Goal: Task Accomplishment & Management: Complete application form

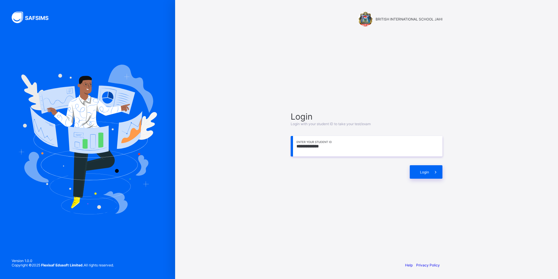
type input "**********"
click at [421, 168] on div "Login" at bounding box center [426, 171] width 33 height 13
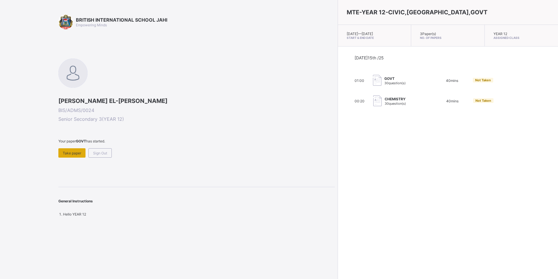
click at [78, 154] on span "Take paper" at bounding box center [72, 153] width 18 height 4
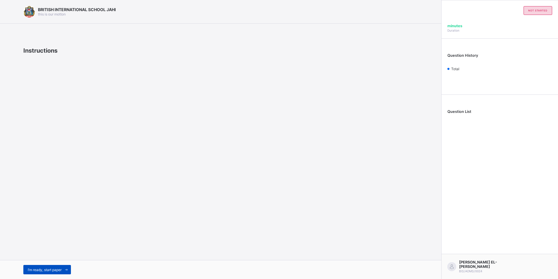
click at [43, 271] on span "I’m ready, start paper" at bounding box center [45, 269] width 34 height 4
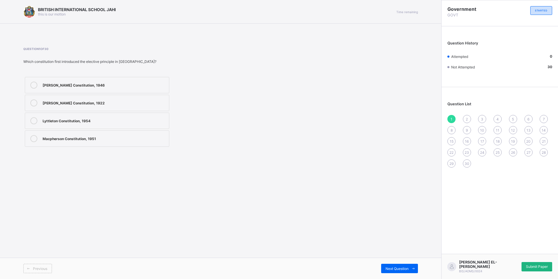
click at [538, 265] on span "Submit Paper" at bounding box center [537, 266] width 22 height 4
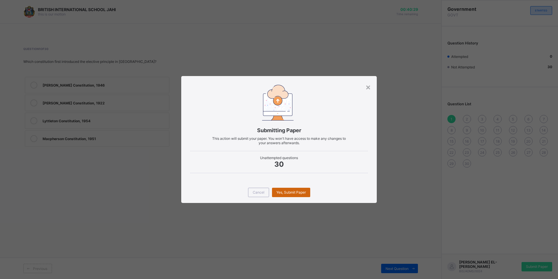
click at [290, 191] on span "Yes, Submit Paper" at bounding box center [290, 192] width 29 height 4
click at [258, 190] on span "Cancel" at bounding box center [259, 192] width 12 height 4
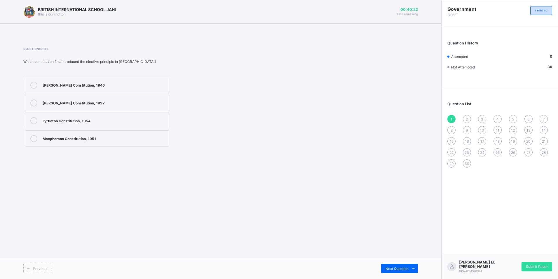
click at [107, 125] on label "Lyttleton Constitution, 1954" at bounding box center [97, 120] width 145 height 16
click at [526, 267] on span "Submit Paper" at bounding box center [537, 266] width 22 height 4
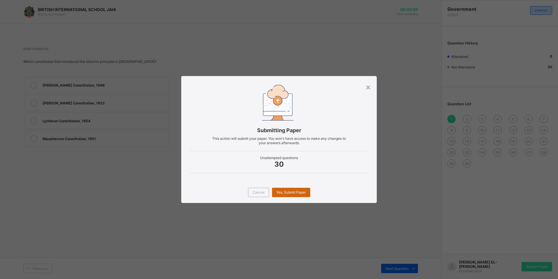
click at [283, 194] on div "Yes, Submit Paper" at bounding box center [291, 191] width 38 height 9
click at [299, 192] on div "Yes, Submit Paper" at bounding box center [291, 191] width 38 height 9
click at [299, 192] on span "Yes, Submit Paper" at bounding box center [290, 192] width 29 height 4
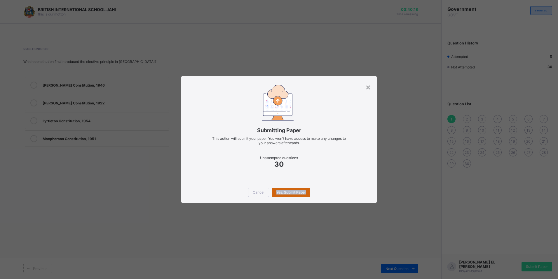
click at [299, 192] on span "Yes, Submit Paper" at bounding box center [290, 192] width 29 height 4
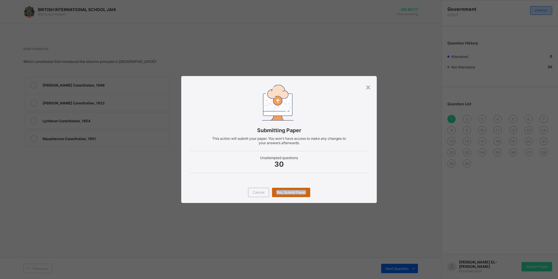
click at [299, 192] on span "Yes, Submit Paper" at bounding box center [290, 192] width 29 height 4
drag, startPoint x: 299, startPoint y: 192, endPoint x: 269, endPoint y: 167, distance: 39.2
click at [268, 164] on span "30" at bounding box center [279, 164] width 178 height 8
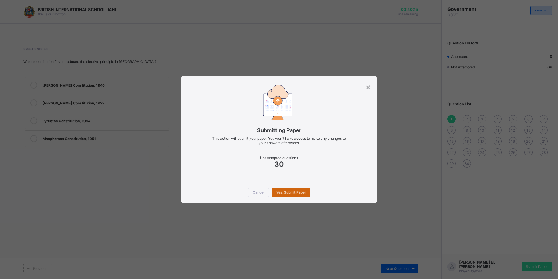
click at [291, 190] on span "Yes, Submit Paper" at bounding box center [290, 192] width 29 height 4
click at [291, 190] on div "Yes, Submit Paper" at bounding box center [291, 191] width 38 height 9
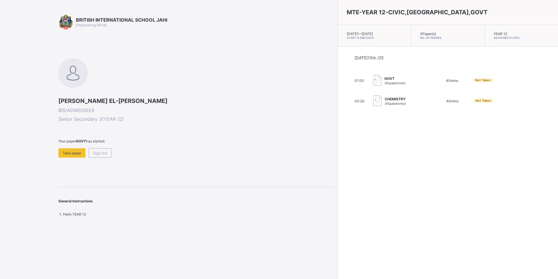
click at [198, 140] on span "Your paper GOVT has started." at bounding box center [196, 141] width 276 height 4
click at [81, 152] on span "Take paper" at bounding box center [72, 153] width 18 height 4
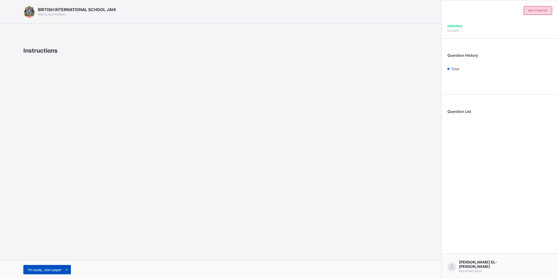
drag, startPoint x: 66, startPoint y: 271, endPoint x: 69, endPoint y: 270, distance: 3.0
click at [69, 270] on icon at bounding box center [66, 269] width 4 height 4
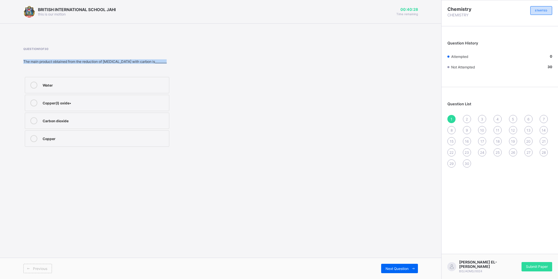
drag, startPoint x: 151, startPoint y: 60, endPoint x: -1, endPoint y: 60, distance: 151.8
click at [0, 60] on html "BRITISH INTERNATIONAL SCHOOL JAHI this is our [PERSON_NAME] 00:40:28 Time remai…" at bounding box center [279, 139] width 558 height 279
click at [251, 84] on div "Water Copper(I) oxide• Carbon dioxide Copper" at bounding box center [146, 111] width 246 height 73
click at [81, 138] on div "Copper" at bounding box center [104, 138] width 123 height 6
click at [405, 265] on div "Next Question" at bounding box center [399, 267] width 37 height 9
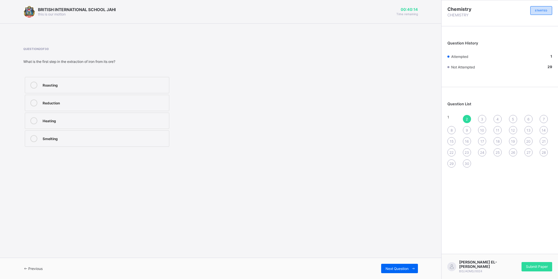
drag, startPoint x: 132, startPoint y: 56, endPoint x: 8, endPoint y: 62, distance: 124.5
click at [8, 62] on div "BRITISH INTERNATIONAL SCHOOL JAHI this is our [PERSON_NAME] 00:40:14 Time remai…" at bounding box center [220, 139] width 441 height 279
click at [235, 73] on div "Question 2 of 30 What is the first step in the extraction of iron from its ore?…" at bounding box center [146, 97] width 246 height 101
click at [87, 84] on div "Roasting" at bounding box center [104, 84] width 123 height 6
click at [93, 107] on label "Reduction" at bounding box center [97, 103] width 145 height 16
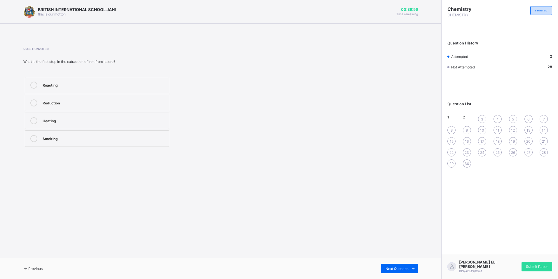
click at [68, 83] on div "Roasting" at bounding box center [104, 84] width 123 height 6
click at [76, 100] on div "Reduction" at bounding box center [104, 102] width 123 height 6
click at [393, 267] on span "Next Question" at bounding box center [397, 268] width 23 height 4
drag, startPoint x: 168, startPoint y: 62, endPoint x: 171, endPoint y: 64, distance: 3.0
click at [171, 64] on div "Question 3 of 30 What is the coordination number of a complex ion formed with a…" at bounding box center [146, 97] width 246 height 101
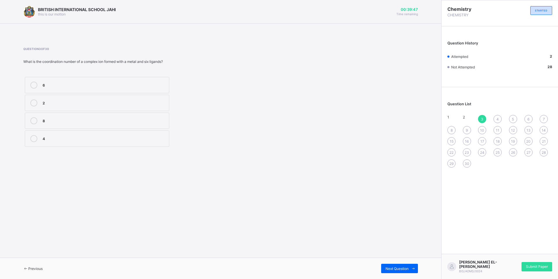
drag, startPoint x: 171, startPoint y: 64, endPoint x: 208, endPoint y: 106, distance: 55.8
click at [208, 106] on div "6 2 8 4" at bounding box center [146, 111] width 246 height 73
click at [384, 269] on div "Next Question" at bounding box center [399, 267] width 37 height 9
click at [394, 269] on span "Next Question" at bounding box center [397, 268] width 23 height 4
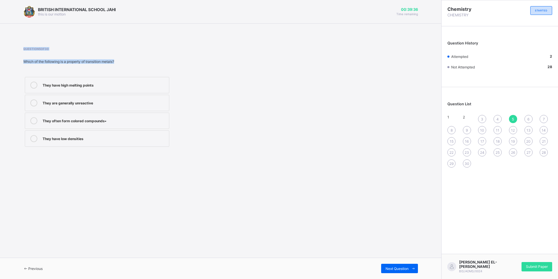
drag, startPoint x: 118, startPoint y: 61, endPoint x: -1, endPoint y: 49, distance: 120.0
click at [0, 49] on html "BRITISH INTERNATIONAL SCHOOL JAHI this is our [PERSON_NAME] 00:39:36 Time remai…" at bounding box center [279, 139] width 558 height 279
click at [207, 94] on div "They have high melting points They are generally unreactive They often form col…" at bounding box center [146, 111] width 246 height 73
click at [399, 269] on span "Next Question" at bounding box center [397, 268] width 23 height 4
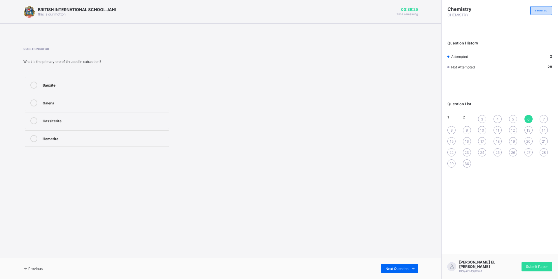
click at [28, 268] on icon at bounding box center [25, 268] width 5 height 4
click at [83, 88] on div "They have high melting points" at bounding box center [104, 84] width 123 height 7
click at [405, 269] on span "Next Question" at bounding box center [397, 268] width 23 height 4
drag, startPoint x: 104, startPoint y: 61, endPoint x: -1, endPoint y: 41, distance: 107.0
click at [0, 41] on html "BRITISH INTERNATIONAL SCHOOL JAHI this is our [PERSON_NAME] 00:39:21 Time remai…" at bounding box center [279, 139] width 558 height 279
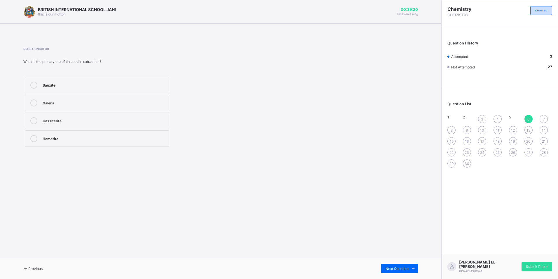
click at [162, 68] on div "Question 6 of 30 What is the primary ore of tin used in extraction? Bauxite Gal…" at bounding box center [146, 97] width 246 height 101
click at [73, 121] on div "Cassiterite" at bounding box center [104, 120] width 123 height 6
click at [407, 268] on span "Next Question" at bounding box center [397, 268] width 23 height 4
click at [68, 86] on div "Aluminum sulfate" at bounding box center [104, 84] width 123 height 6
click at [392, 269] on span "Next Question" at bounding box center [397, 268] width 23 height 4
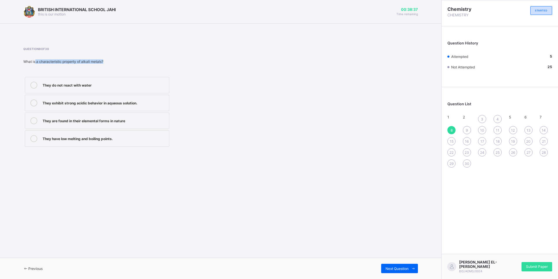
drag, startPoint x: 24, startPoint y: 66, endPoint x: 35, endPoint y: 62, distance: 11.4
click at [35, 62] on div "Question 8 of 30 What is a characteristic property of alkali metals? They do no…" at bounding box center [146, 97] width 246 height 101
click at [145, 63] on div "What is a characteristic property of alkali metals?" at bounding box center [146, 61] width 246 height 4
drag, startPoint x: 114, startPoint y: 58, endPoint x: -1, endPoint y: 64, distance: 115.8
click at [0, 64] on html "BRITISH INTERNATIONAL SCHOOL JAHI this is our [PERSON_NAME] 00:38:36 Time remai…" at bounding box center [279, 139] width 558 height 279
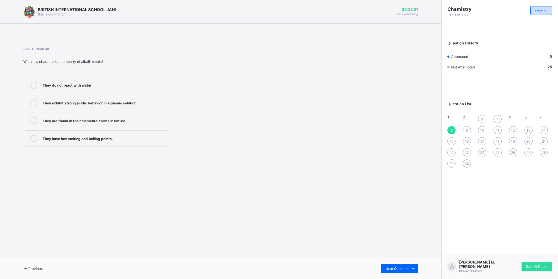
click at [113, 105] on div "They exhibit strong acidic behavior in aqueous solution." at bounding box center [104, 102] width 123 height 7
click at [394, 268] on span "Next Question" at bounding box center [397, 268] width 23 height 4
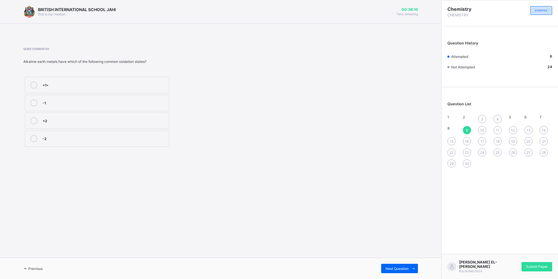
click at [153, 60] on div "Alkaline earth metals have which of the following common oxidation states?" at bounding box center [146, 61] width 246 height 4
click at [411, 264] on span at bounding box center [413, 267] width 9 height 9
click at [23, 65] on div "BRITISH INTERNATIONAL SCHOOL JAHI this is our [PERSON_NAME] 00:38:08 Time remai…" at bounding box center [220, 139] width 441 height 279
drag, startPoint x: 22, startPoint y: 65, endPoint x: 307, endPoint y: 95, distance: 286.8
click at [307, 95] on div "Question 10 of 30 Which of the following metals is typically extracted using th…" at bounding box center [220, 97] width 395 height 101
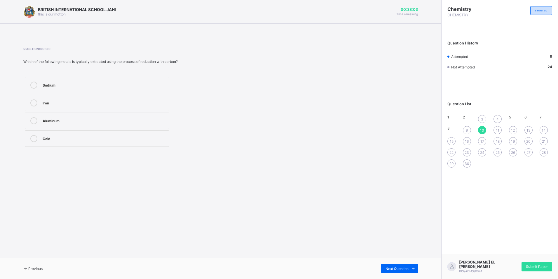
click at [78, 83] on div "Sodium" at bounding box center [104, 84] width 123 height 6
click at [404, 269] on span "Next Question" at bounding box center [397, 268] width 23 height 4
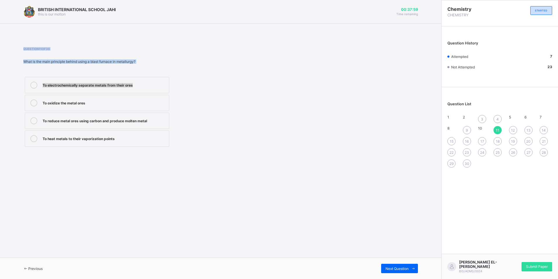
drag, startPoint x: 149, startPoint y: 67, endPoint x: -1, endPoint y: 45, distance: 152.2
click at [0, 45] on html "BRITISH INTERNATIONAL SCHOOL JAHI this is our [PERSON_NAME] 00:37:59 Time remai…" at bounding box center [279, 139] width 558 height 279
click at [258, 63] on div "What is the main principle behind using a blast furnace in metallurgy?" at bounding box center [146, 61] width 246 height 4
click at [109, 124] on div "To reduce metal ores using carbon and produce molten metal" at bounding box center [104, 120] width 123 height 7
click at [397, 269] on span "Next Question" at bounding box center [397, 268] width 23 height 4
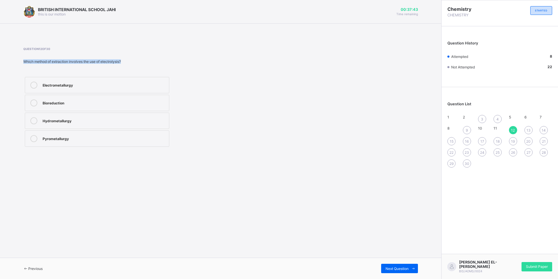
drag, startPoint x: 127, startPoint y: 60, endPoint x: 20, endPoint y: 62, distance: 106.3
click at [20, 62] on div "BRITISH INTERNATIONAL SCHOOL JAHI this is our [PERSON_NAME] 00:37:43 Time remai…" at bounding box center [220, 139] width 441 height 279
click at [227, 70] on div "Question 12 of 30 Which method of extraction involves the use of electrolysis? …" at bounding box center [146, 97] width 246 height 101
drag, startPoint x: 103, startPoint y: 61, endPoint x: 11, endPoint y: 62, distance: 92.6
click at [11, 62] on div "BRITISH INTERNATIONAL SCHOOL JAHI this is our [PERSON_NAME] 00:37:40 Time remai…" at bounding box center [220, 139] width 441 height 279
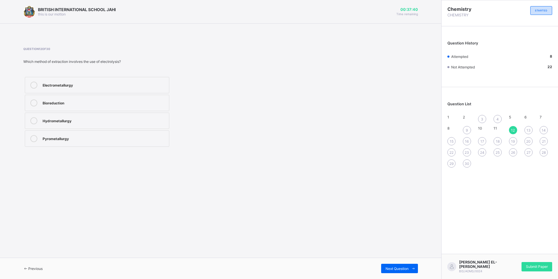
drag, startPoint x: 337, startPoint y: 136, endPoint x: 214, endPoint y: 138, distance: 122.9
click at [336, 136] on div "Question 12 of 30 Which method of extraction involves the use of electrolysis? …" at bounding box center [220, 97] width 395 height 101
click at [72, 86] on div "Electrometallurgy" at bounding box center [104, 84] width 123 height 6
click at [384, 268] on div "Next Question" at bounding box center [399, 267] width 37 height 9
click at [185, 70] on div "Question 13 of 30 What is a common product when iron(II) sulfide (FeS) is heate…" at bounding box center [146, 97] width 246 height 101
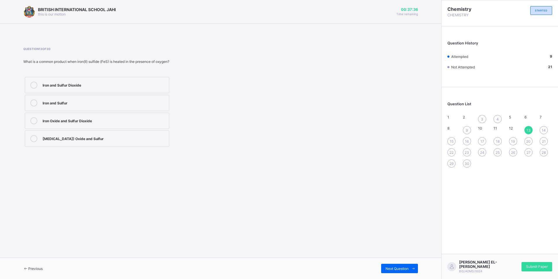
drag, startPoint x: 176, startPoint y: 68, endPoint x: 172, endPoint y: 67, distance: 4.0
click at [173, 67] on div "Question 13 of 30 What is a common product when iron(II) sulfide (FeS) is heate…" at bounding box center [146, 97] width 246 height 101
drag, startPoint x: 4, startPoint y: 53, endPoint x: 265, endPoint y: 85, distance: 262.3
click at [265, 85] on div "Iron and Sulfur Dioxide Iron and Sulfur Iron Oxide and Sulfur Dioxide [MEDICAL_…" at bounding box center [146, 111] width 246 height 73
click at [97, 139] on div "[MEDICAL_DATA]) Oxide and Sulfur" at bounding box center [104, 138] width 123 height 6
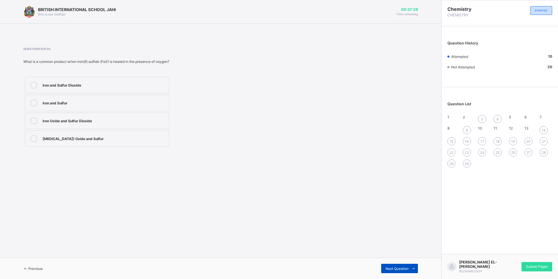
click at [390, 268] on span "Next Question" at bounding box center [397, 268] width 23 height 4
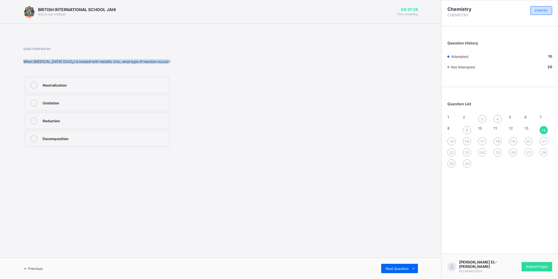
drag, startPoint x: 163, startPoint y: 64, endPoint x: -1, endPoint y: 54, distance: 164.1
click at [0, 54] on html "BRITISH INTERNATIONAL SCHOOL JAHI this is our [PERSON_NAME] 00:37:26 Time remai…" at bounding box center [279, 139] width 558 height 279
click at [410, 268] on span at bounding box center [413, 267] width 9 height 9
click at [395, 265] on div "Next Question" at bounding box center [399, 267] width 37 height 9
drag, startPoint x: 151, startPoint y: 65, endPoint x: 1, endPoint y: 65, distance: 150.1
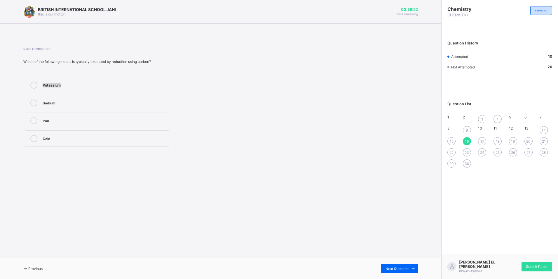
click at [1, 65] on div "BRITISH INTERNATIONAL SCHOOL JAHI this is our [PERSON_NAME] 00:36:52 Time remai…" at bounding box center [220, 139] width 441 height 279
drag, startPoint x: 278, startPoint y: 132, endPoint x: 274, endPoint y: 136, distance: 5.6
click at [274, 136] on div "Question 16 of 30 Which of the following metals is typically extracted by reduc…" at bounding box center [220, 97] width 395 height 101
click at [222, 155] on div "Question 16 of 30 Which of the following metals is typically extracted by reduc…" at bounding box center [220, 97] width 395 height 119
click at [129, 97] on label "Sodium" at bounding box center [97, 103] width 145 height 16
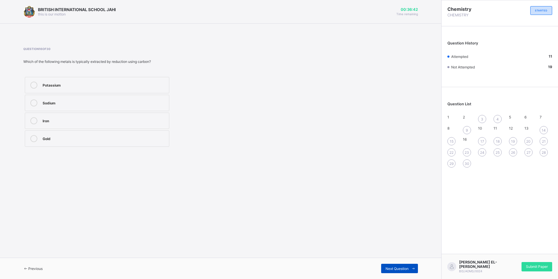
click at [399, 269] on span "Next Question" at bounding box center [397, 268] width 23 height 4
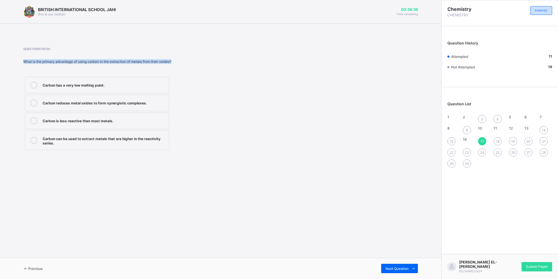
drag, startPoint x: 183, startPoint y: 57, endPoint x: 198, endPoint y: 62, distance: 15.9
click at [198, 62] on div "Question 17 of 30 What is the primary advantage of using carbon in the extracti…" at bounding box center [146, 99] width 246 height 104
click at [276, 117] on div "Question 17 of 30 What is the primary advantage of using carbon in the extracti…" at bounding box center [220, 99] width 395 height 104
click at [232, 192] on div "BRITISH INTERNATIONAL SCHOOL JAHI this is our [PERSON_NAME] 00:36:28 Time remai…" at bounding box center [220, 139] width 441 height 279
click at [141, 142] on div "Carbon can be used to extract metals that are higher in the reactivity series." at bounding box center [104, 140] width 123 height 10
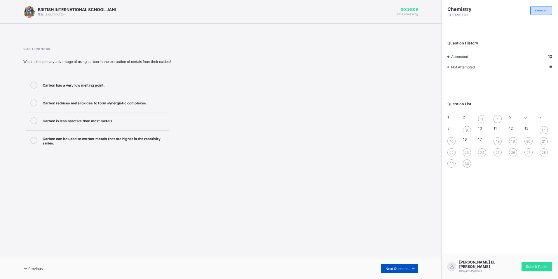
click at [407, 267] on span "Next Question" at bounding box center [397, 268] width 23 height 4
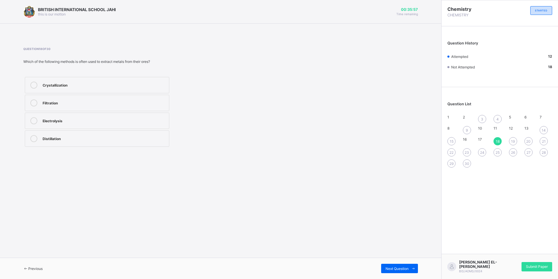
click at [34, 128] on label "Electrolysis" at bounding box center [97, 120] width 145 height 16
click at [407, 269] on span "Next Question" at bounding box center [397, 268] width 23 height 4
click at [394, 266] on span "Next Question" at bounding box center [397, 268] width 23 height 4
click at [199, 62] on div "Which of the following processes is primarily used for the extraction of alumin…" at bounding box center [146, 61] width 246 height 4
drag, startPoint x: 199, startPoint y: 62, endPoint x: 143, endPoint y: 182, distance: 132.1
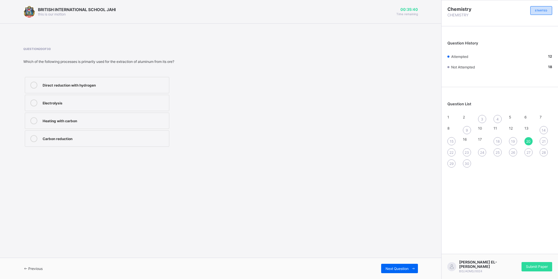
click at [143, 182] on div "BRITISH INTERNATIONAL SCHOOL JAHI this is our [PERSON_NAME] 00:35:40 Time remai…" at bounding box center [220, 139] width 441 height 279
click at [467, 162] on div "1 2 3 4 5 6 7 8 9 10 11 12 13 14 15 16 17 18 19 20 21 22 23 24 25 26 27 28 29 30" at bounding box center [500, 141] width 105 height 53
click at [467, 164] on span "30" at bounding box center [467, 163] width 5 height 4
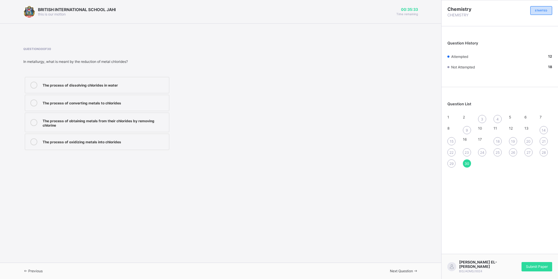
click at [486, 189] on div "Chemistry CHEMISTRY STARTED Question History Attempted 12 Not Attempted 18 Ques…" at bounding box center [499, 139] width 117 height 279
drag, startPoint x: 131, startPoint y: 61, endPoint x: 20, endPoint y: 57, distance: 111.6
click at [20, 57] on div "BRITISH INTERNATIONAL SCHOOL JAHI this is our [PERSON_NAME] 00:35:27 Time remai…" at bounding box center [220, 139] width 441 height 279
click at [107, 126] on div "The process of obtaining metals from their chlorides by removing chlorine" at bounding box center [104, 122] width 123 height 10
click at [38, 268] on span "Previous" at bounding box center [35, 270] width 14 height 4
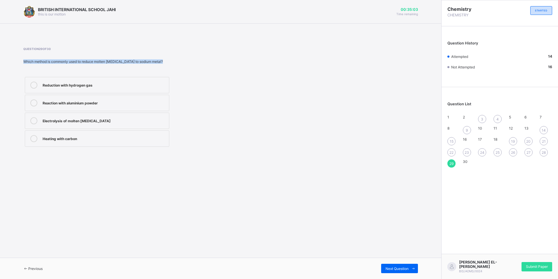
drag, startPoint x: 163, startPoint y: 62, endPoint x: 1, endPoint y: 60, distance: 161.2
click at [1, 60] on div "BRITISH INTERNATIONAL SCHOOL JAHI this is our [PERSON_NAME] 00:35:03 Time remai…" at bounding box center [220, 139] width 441 height 279
click at [207, 58] on span at bounding box center [146, 55] width 246 height 9
drag, startPoint x: 164, startPoint y: 63, endPoint x: 58, endPoint y: 52, distance: 107.1
click at [58, 52] on div "Question 29 of 30 Which method is commonly used to reduce molten [MEDICAL_DATA]…" at bounding box center [146, 97] width 246 height 101
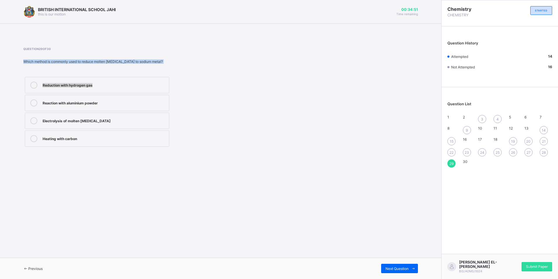
click at [224, 91] on div "Reduction with hydrogen gas Reaction with aluminium powder Electrolysis of molt…" at bounding box center [146, 111] width 246 height 73
drag, startPoint x: 159, startPoint y: 62, endPoint x: 195, endPoint y: 48, distance: 38.3
click at [195, 48] on span "Question 29 of 30" at bounding box center [146, 49] width 246 height 4
drag, startPoint x: 163, startPoint y: 61, endPoint x: 4, endPoint y: 58, distance: 160.0
click at [4, 58] on div "BRITISH INTERNATIONAL SCHOOL JAHI this is our [PERSON_NAME] 00:34:46 Time remai…" at bounding box center [220, 139] width 441 height 279
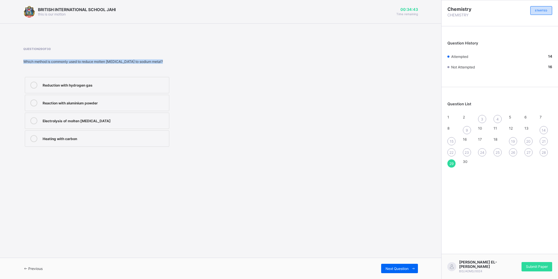
drag, startPoint x: 4, startPoint y: 58, endPoint x: 178, endPoint y: 57, distance: 174.0
click at [178, 57] on div "Question 29 of 30 Which method is commonly used to reduce molten [MEDICAL_DATA]…" at bounding box center [146, 97] width 246 height 101
click at [133, 123] on div "Electrolysis of molten [MEDICAL_DATA]" at bounding box center [104, 120] width 123 height 7
click at [39, 267] on span "Previous" at bounding box center [35, 268] width 14 height 4
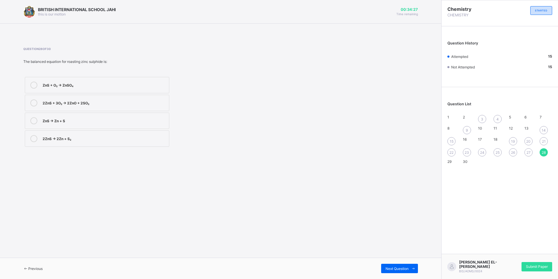
drag, startPoint x: 75, startPoint y: 100, endPoint x: 65, endPoint y: 114, distance: 16.7
click at [74, 101] on div "2ZnS + 3O₂ → 2ZnO + 2SO₂" at bounding box center [104, 102] width 123 height 6
click at [43, 268] on span "Previous" at bounding box center [35, 268] width 14 height 4
click at [110, 83] on div "2PbS + 3O₂ → 2PbO + 2SO₂; 2PbO + C → 2Pb + CO₂" at bounding box center [104, 84] width 123 height 6
click at [43, 266] on div "Previous" at bounding box center [32, 268] width 19 height 4
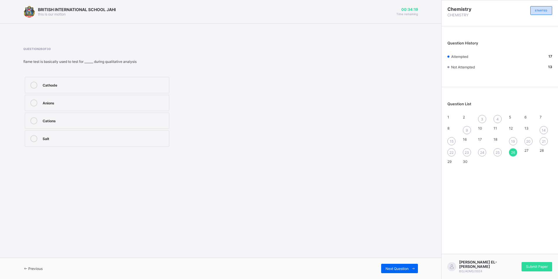
click at [65, 122] on div "Cations" at bounding box center [104, 120] width 123 height 6
click at [41, 269] on span "Previous" at bounding box center [35, 268] width 14 height 4
drag, startPoint x: 128, startPoint y: 58, endPoint x: 0, endPoint y: 65, distance: 128.4
click at [0, 65] on html "BRITISH INTERNATIONAL SCHOOL JAHI this is our [PERSON_NAME] 00:34:16 Time remai…" at bounding box center [279, 139] width 558 height 279
click at [169, 60] on div "Which of the following is NOT a typical characteristic of metals?" at bounding box center [146, 61] width 246 height 4
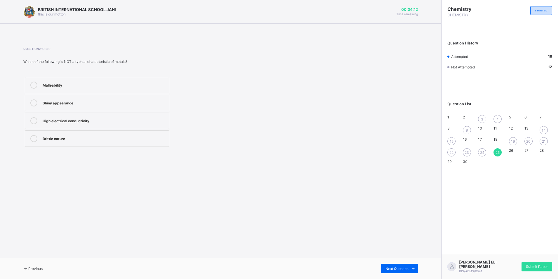
click at [69, 83] on div "Malleability" at bounding box center [104, 84] width 123 height 6
click at [36, 268] on span "Previous" at bounding box center [35, 268] width 14 height 4
drag, startPoint x: 152, startPoint y: 66, endPoint x: 79, endPoint y: 55, distance: 74.3
click at [79, 55] on div "Question 24 of 30 What is the term used to describe the ability of metals to be…" at bounding box center [146, 97] width 246 height 101
click at [272, 142] on div "Question 24 of 30 What is the term used to describe the ability of metals to be…" at bounding box center [220, 97] width 395 height 101
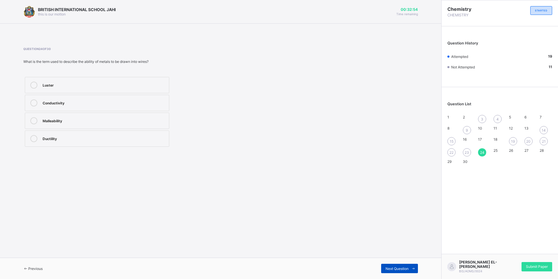
click at [383, 267] on div "Next Question" at bounding box center [399, 267] width 37 height 9
click at [41, 268] on span "Previous" at bounding box center [35, 268] width 14 height 4
click at [67, 104] on div "Conductivity" at bounding box center [104, 102] width 123 height 6
click at [43, 267] on span "Previous" at bounding box center [35, 268] width 14 height 4
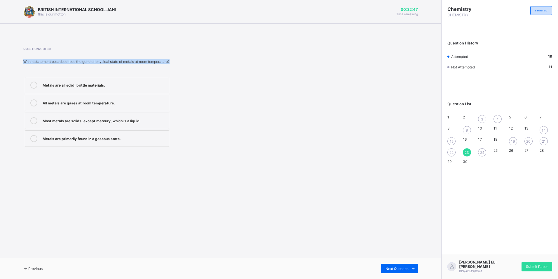
drag, startPoint x: 179, startPoint y: 64, endPoint x: 4, endPoint y: 63, distance: 174.6
click at [4, 63] on div "BRITISH INTERNATIONAL SCHOOL JAHI this is our [PERSON_NAME] 00:32:47 Time remai…" at bounding box center [220, 139] width 441 height 279
click at [118, 87] on div "Metals are all solid, brittle materials." at bounding box center [104, 84] width 123 height 7
click at [111, 123] on div "Most metals are solids, except mercury, which is a liquid." at bounding box center [104, 120] width 123 height 7
click at [42, 270] on div "Previous" at bounding box center [32, 268] width 19 height 4
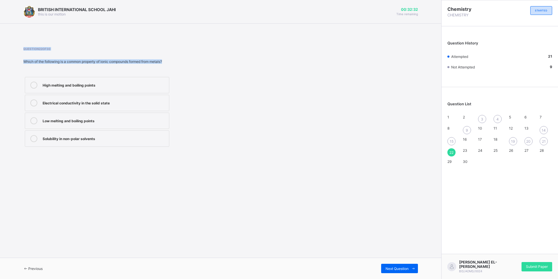
drag, startPoint x: 133, startPoint y: 53, endPoint x: -1, endPoint y: 47, distance: 134.4
click at [0, 47] on html "BRITISH INTERNATIONAL SCHOOL JAHI this is our [PERSON_NAME] 00:32:32 Time remai…" at bounding box center [279, 139] width 558 height 279
click at [229, 43] on div "Question 22 of 30 Which of the following is a common property of ionic compound…" at bounding box center [220, 97] width 395 height 119
drag, startPoint x: 178, startPoint y: 61, endPoint x: 13, endPoint y: 60, distance: 165.3
click at [13, 60] on div "BRITISH INTERNATIONAL SCHOOL JAHI this is our [PERSON_NAME] 00:32:28 Time remai…" at bounding box center [220, 139] width 441 height 279
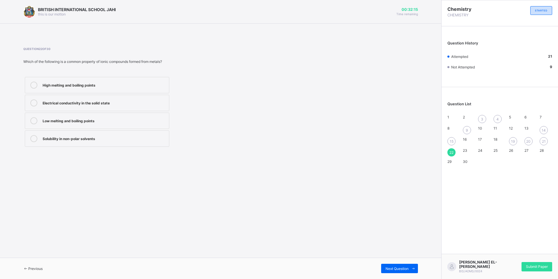
click at [102, 86] on div "High melting and boiling points" at bounding box center [104, 84] width 123 height 6
click at [43, 267] on span "Previous" at bounding box center [35, 268] width 14 height 4
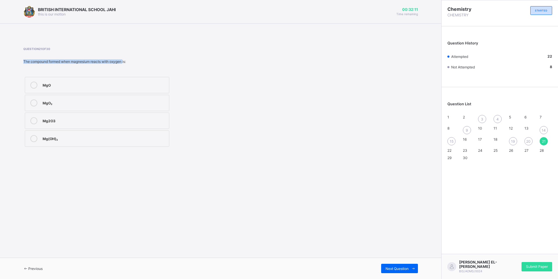
drag, startPoint x: 118, startPoint y: 60, endPoint x: 39, endPoint y: 54, distance: 79.6
click at [39, 54] on div "Question 21 of 30 The compound formed when magnesium reacts with oxygen is: MgO…" at bounding box center [146, 97] width 246 height 101
click at [220, 60] on div "The compound formed when magnesium reacts with oxygen is:" at bounding box center [146, 61] width 246 height 4
click at [129, 105] on div "MgO₂" at bounding box center [104, 102] width 123 height 7
click at [38, 267] on span "Previous" at bounding box center [35, 268] width 14 height 4
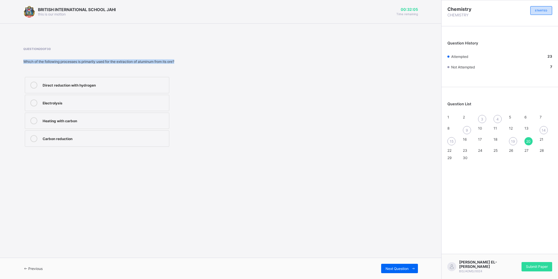
drag, startPoint x: 152, startPoint y: 57, endPoint x: 28, endPoint y: 58, distance: 124.1
click at [28, 58] on div "Question 20 of 30 Which of the following processes is primarily used for the ex…" at bounding box center [146, 97] width 246 height 101
click at [35, 266] on div "Previous" at bounding box center [32, 268] width 19 height 4
drag, startPoint x: 118, startPoint y: 64, endPoint x: 39, endPoint y: 56, distance: 80.2
click at [39, 56] on div "Question 19 of 30 What type of bond is primarily present in metal oxides? Hydro…" at bounding box center [146, 97] width 246 height 101
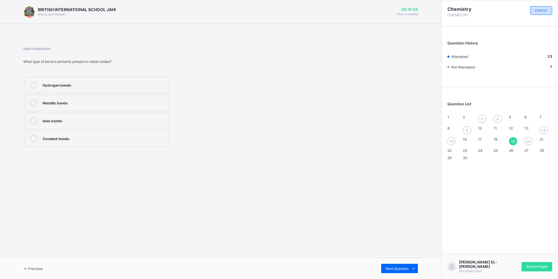
click at [166, 52] on span at bounding box center [146, 55] width 246 height 9
drag, startPoint x: 102, startPoint y: 62, endPoint x: 0, endPoint y: 57, distance: 101.7
click at [0, 57] on div "BRITISH INTERNATIONAL SCHOOL JAHI this is our [PERSON_NAME] 00:31:53 Time remai…" at bounding box center [220, 139] width 441 height 279
drag, startPoint x: 68, startPoint y: 106, endPoint x: 234, endPoint y: 86, distance: 167.0
click at [234, 86] on div "Hydrogen bonds Metallic bonds Ionic bonds Covalent bonds" at bounding box center [146, 111] width 246 height 73
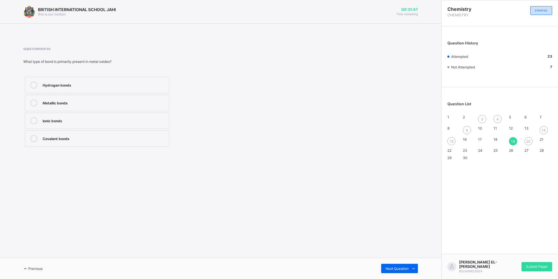
click at [99, 141] on div "Covalent bonds" at bounding box center [104, 138] width 123 height 7
click at [43, 267] on span "Previous" at bounding box center [35, 268] width 14 height 4
click at [451, 142] on span "15" at bounding box center [452, 141] width 4 height 4
drag, startPoint x: 185, startPoint y: 60, endPoint x: -1, endPoint y: 63, distance: 186.0
click at [0, 63] on html "BRITISH INTERNATIONAL SCHOOL JAHI this is our [PERSON_NAME] 00:31:42 Time remai…" at bounding box center [279, 139] width 558 height 279
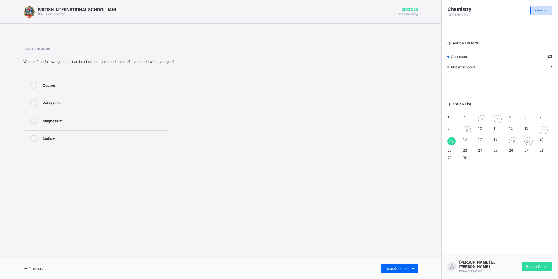
click at [104, 137] on div "Sodium" at bounding box center [104, 138] width 123 height 6
click at [28, 267] on span at bounding box center [25, 268] width 5 height 4
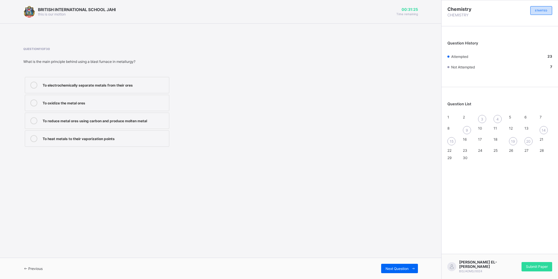
click at [28, 267] on span at bounding box center [25, 268] width 5 height 4
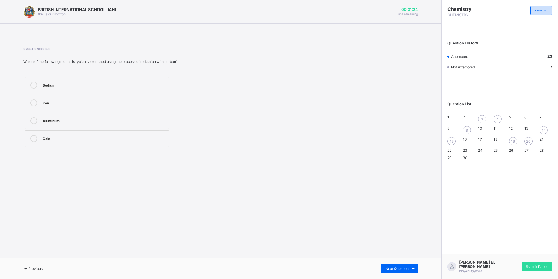
click at [28, 267] on span at bounding box center [25, 268] width 5 height 4
drag, startPoint x: 131, startPoint y: 60, endPoint x: -1, endPoint y: 76, distance: 133.0
click at [0, 76] on html "BRITISH INTERNATIONAL SCHOOL JAHI this is our [PERSON_NAME] 00:31:23 Time remai…" at bounding box center [279, 139] width 558 height 279
click at [243, 107] on div "+1• -1 +2 -2" at bounding box center [146, 111] width 246 height 73
click at [100, 104] on div "-1" at bounding box center [104, 102] width 123 height 6
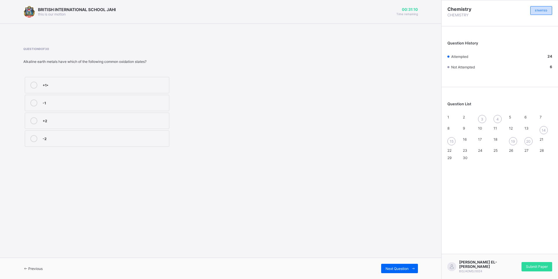
drag, startPoint x: 100, startPoint y: 267, endPoint x: 53, endPoint y: 283, distance: 48.8
drag, startPoint x: 53, startPoint y: 283, endPoint x: 34, endPoint y: 268, distance: 24.2
click at [34, 268] on span "Previous" at bounding box center [35, 268] width 14 height 4
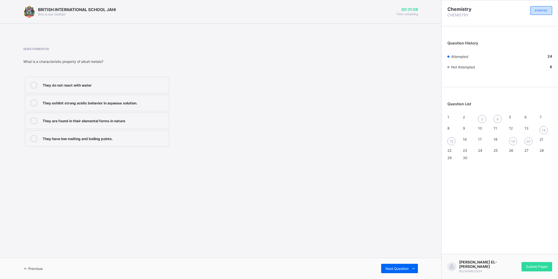
click at [34, 268] on span "Previous" at bounding box center [35, 268] width 14 height 4
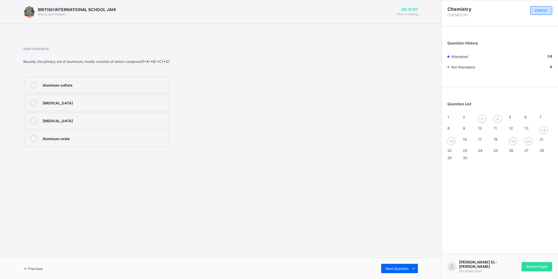
click at [34, 268] on span "Previous" at bounding box center [35, 268] width 14 height 4
click at [247, 55] on span at bounding box center [146, 55] width 246 height 9
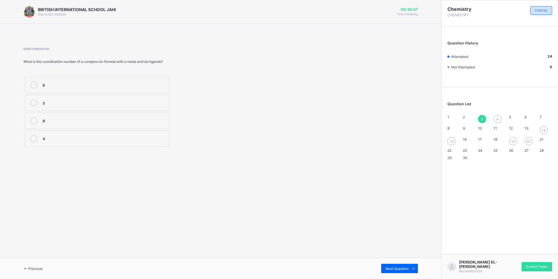
click at [496, 119] on div "4" at bounding box center [498, 119] width 8 height 8
drag, startPoint x: 155, startPoint y: 60, endPoint x: 19, endPoint y: 58, distance: 136.1
click at [19, 58] on div "BRITISH INTERNATIONAL SCHOOL JAHI this is our [PERSON_NAME] 00:30:52 Time remai…" at bounding box center [220, 139] width 441 height 279
click at [78, 125] on label "Nickel" at bounding box center [97, 120] width 145 height 16
click at [542, 130] on span "14" at bounding box center [544, 130] width 4 height 4
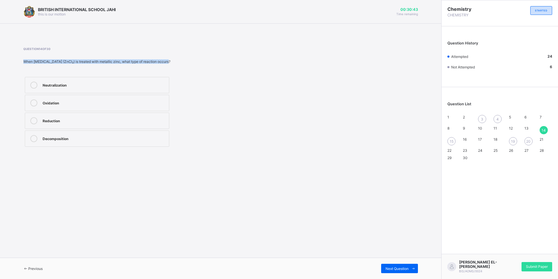
drag, startPoint x: 166, startPoint y: 62, endPoint x: 10, endPoint y: 58, distance: 156.8
click at [10, 58] on div "BRITISH INTERNATIONAL SCHOOL JAHI this is our [PERSON_NAME] 00:30:43 Time remai…" at bounding box center [220, 139] width 441 height 279
click at [69, 89] on label "Neutralization" at bounding box center [97, 85] width 145 height 16
click at [401, 267] on span "Next Question" at bounding box center [397, 268] width 23 height 4
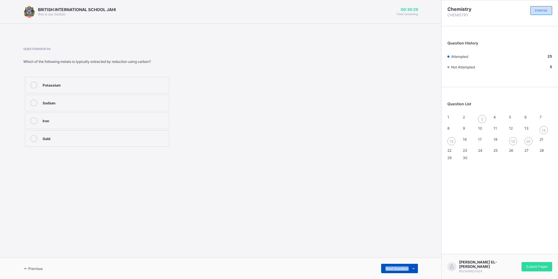
click at [401, 267] on span "Next Question" at bounding box center [397, 268] width 23 height 4
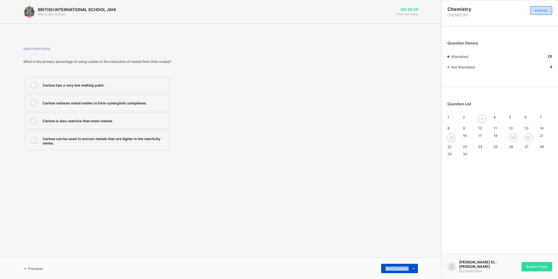
click at [401, 267] on span "Next Question" at bounding box center [397, 268] width 23 height 4
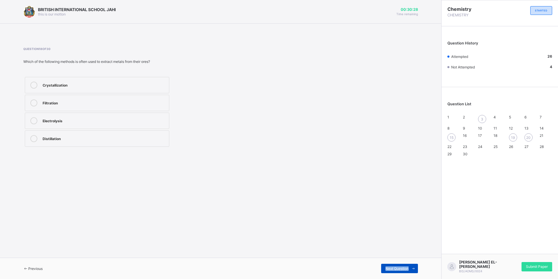
click at [401, 267] on span "Next Question" at bounding box center [397, 268] width 23 height 4
click at [214, 159] on div "BRITISH INTERNATIONAL SCHOOL JAHI this is our [PERSON_NAME] 00:30:27 Time remai…" at bounding box center [220, 139] width 441 height 279
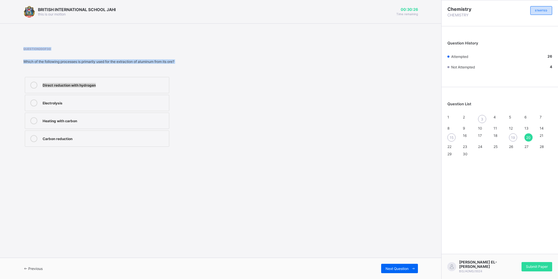
drag, startPoint x: 187, startPoint y: 68, endPoint x: 0, endPoint y: 47, distance: 187.7
click at [0, 47] on html "BRITISH INTERNATIONAL SCHOOL JAHI this is our [PERSON_NAME] 00:30:26 Time remai…" at bounding box center [279, 139] width 558 height 279
drag, startPoint x: 290, startPoint y: 95, endPoint x: 284, endPoint y: 95, distance: 6.7
click at [290, 95] on div "Question 20 of 30 Which of the following processes is primarily used for the ex…" at bounding box center [220, 97] width 395 height 101
click at [82, 138] on div "Carbon reduction" at bounding box center [104, 138] width 123 height 6
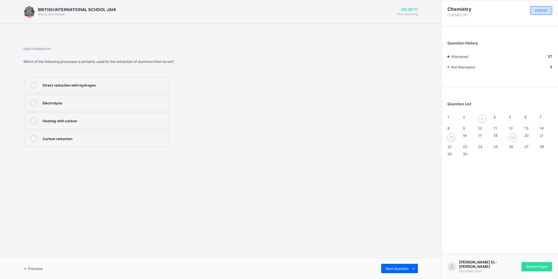
click at [515, 140] on span "19" at bounding box center [513, 137] width 4 height 4
drag, startPoint x: 117, startPoint y: 62, endPoint x: 0, endPoint y: 55, distance: 117.3
click at [0, 55] on html "BRITISH INTERNATIONAL SCHOOL JAHI this is our [PERSON_NAME] 00:30:15 Time remai…" at bounding box center [279, 139] width 558 height 279
click at [93, 118] on div "Ionic bonds" at bounding box center [104, 120] width 123 height 6
click at [28, 267] on span at bounding box center [25, 268] width 5 height 4
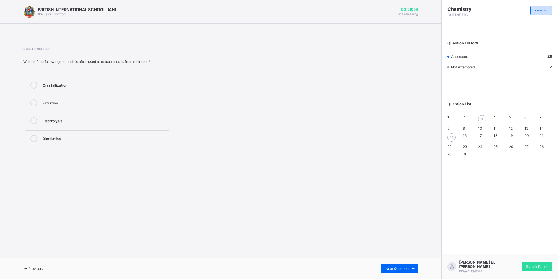
click at [28, 267] on span at bounding box center [25, 268] width 5 height 4
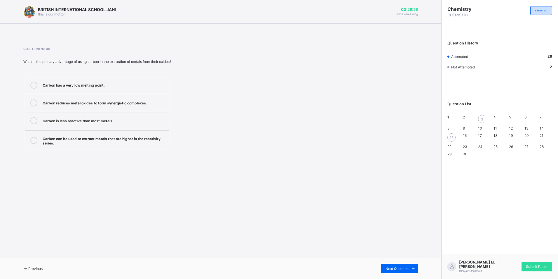
click at [28, 267] on span at bounding box center [25, 268] width 5 height 4
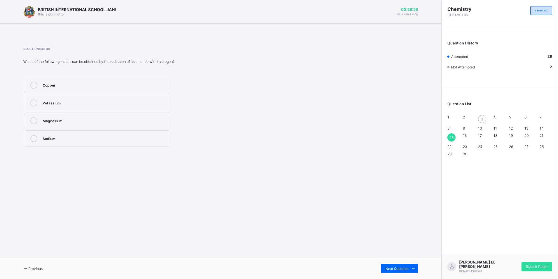
drag, startPoint x: 185, startPoint y: 63, endPoint x: 9, endPoint y: 77, distance: 176.0
click at [0, 71] on html "BRITISH INTERNATIONAL SCHOOL JAHI this is our [PERSON_NAME] 00:29:56 Time remai…" at bounding box center [279, 139] width 558 height 279
click at [58, 139] on div "Sodium" at bounding box center [104, 138] width 123 height 6
click at [42, 269] on span "Previous" at bounding box center [35, 268] width 14 height 4
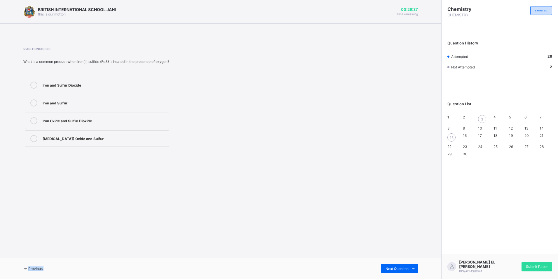
click at [42, 269] on span "Previous" at bounding box center [35, 268] width 14 height 4
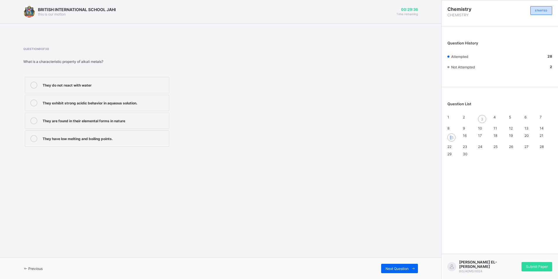
click at [450, 140] on span "15" at bounding box center [452, 137] width 4 height 4
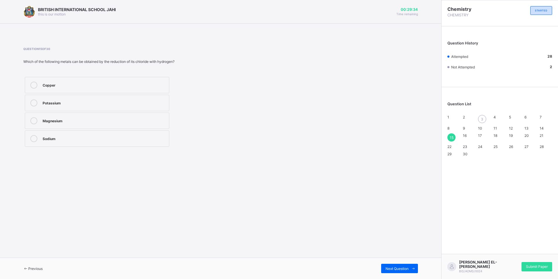
click at [58, 141] on div "Sodium" at bounding box center [104, 138] width 123 height 7
click at [484, 119] on div "3" at bounding box center [482, 119] width 8 height 8
click at [83, 82] on div "6" at bounding box center [104, 84] width 123 height 6
click at [536, 266] on span "Submit Paper" at bounding box center [537, 266] width 22 height 4
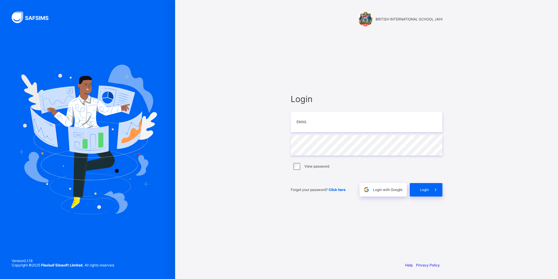
click at [295, 172] on div "Login Email Password View password Forgot your password? Click here Login with …" at bounding box center [367, 145] width 152 height 102
click at [297, 166] on div "View password" at bounding box center [367, 166] width 152 height 12
drag, startPoint x: 294, startPoint y: 171, endPoint x: 414, endPoint y: 131, distance: 126.7
click at [428, 69] on div "Login Email Password View password Forgot your password? Click here Login with …" at bounding box center [366, 145] width 163 height 224
drag, startPoint x: 259, startPoint y: 45, endPoint x: 237, endPoint y: 108, distance: 66.7
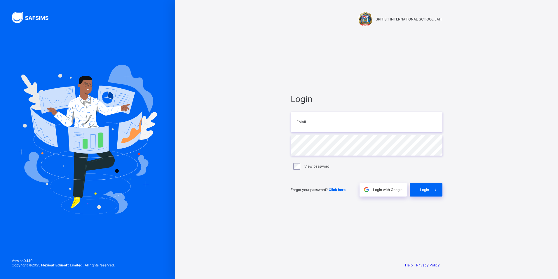
drag, startPoint x: 362, startPoint y: 134, endPoint x: 210, endPoint y: 147, distance: 152.4
drag, startPoint x: 210, startPoint y: 147, endPoint x: 206, endPoint y: 105, distance: 42.3
drag, startPoint x: 206, startPoint y: 105, endPoint x: 257, endPoint y: 72, distance: 61.0
drag, startPoint x: 257, startPoint y: 72, endPoint x: 230, endPoint y: 98, distance: 37.2
click at [193, 178] on div "BRITISH INTERNATIONAL SCHOOL JAHI Login Email Password View password Forgot you…" at bounding box center [366, 139] width 383 height 279
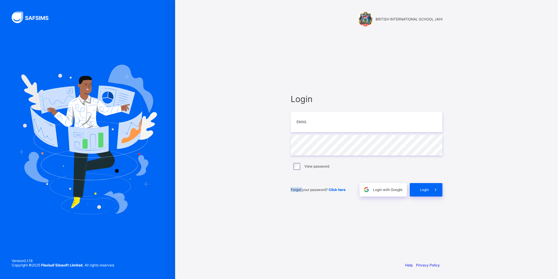
click at [193, 178] on div "BRITISH INTERNATIONAL SCHOOL JAHI Login Email Password View password Forgot you…" at bounding box center [366, 139] width 383 height 279
drag, startPoint x: 193, startPoint y: 178, endPoint x: 155, endPoint y: 168, distance: 38.7
click at [155, 168] on div at bounding box center [87, 139] width 175 height 279
drag, startPoint x: 203, startPoint y: 245, endPoint x: 231, endPoint y: 293, distance: 55.6
click at [231, 278] on html "BRITISH INTERNATIONAL SCHOOL JAHI Login Email Password View password Forgot you…" at bounding box center [279, 139] width 558 height 279
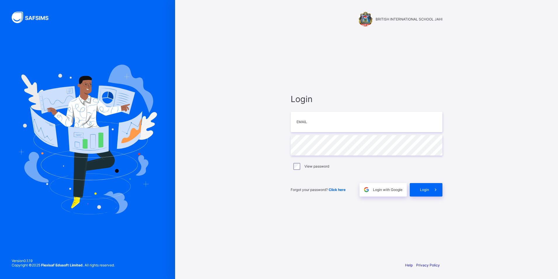
drag, startPoint x: 231, startPoint y: 293, endPoint x: 258, endPoint y: 146, distance: 149.6
click at [258, 146] on div "BRITISH INTERNATIONAL SCHOOL JAHI Login Email Password View password Forgot you…" at bounding box center [366, 139] width 383 height 279
click at [253, 179] on div "BRITISH INTERNATIONAL SCHOOL JAHI Login Email Password View password Forgot you…" at bounding box center [366, 139] width 383 height 279
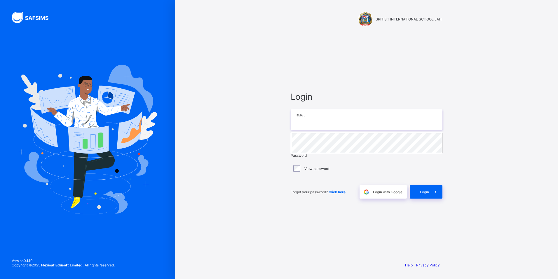
click at [353, 122] on input "email" at bounding box center [367, 119] width 152 height 20
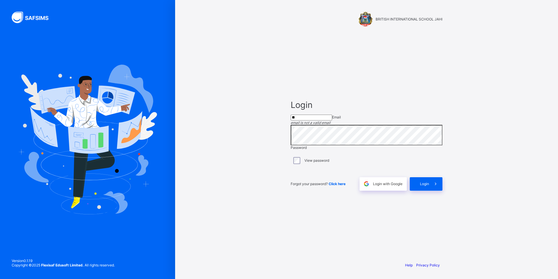
type input "*"
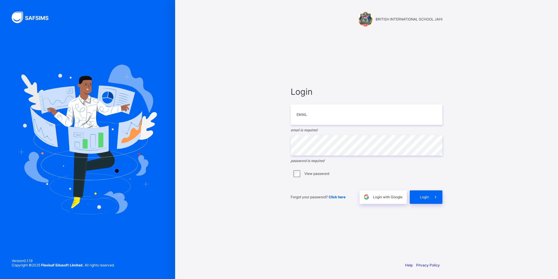
click at [220, 216] on div "BRITISH INTERNATIONAL SCHOOL JAHI Login Email email is required Password passwo…" at bounding box center [366, 139] width 383 height 279
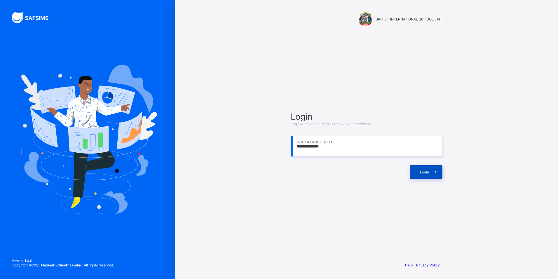
type input "**********"
click at [423, 172] on span "Login" at bounding box center [424, 172] width 9 height 4
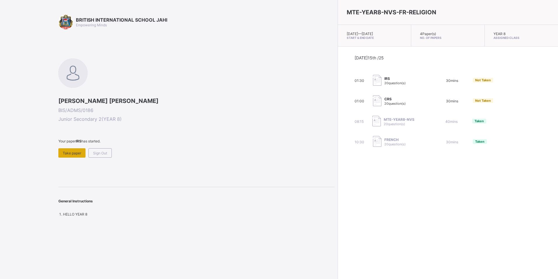
click at [64, 149] on div "Take paper" at bounding box center [71, 152] width 27 height 9
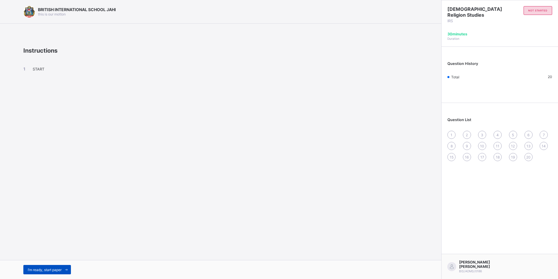
click at [63, 267] on span at bounding box center [66, 269] width 9 height 9
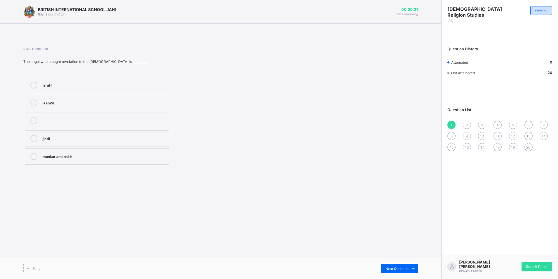
click at [396, 273] on div "Previous Next Question" at bounding box center [220, 267] width 441 height 21
click at [395, 267] on span "Next Question" at bounding box center [397, 268] width 23 height 4
click at [131, 134] on label "oil" at bounding box center [97, 138] width 145 height 16
click at [542, 263] on div "Submit Paper" at bounding box center [537, 266] width 31 height 9
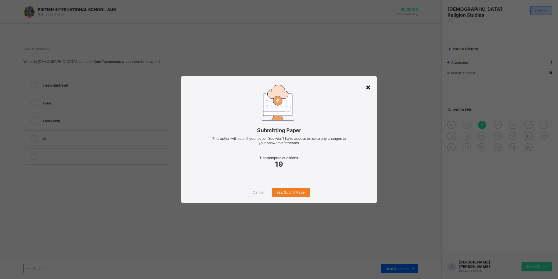
click at [370, 88] on div "×" at bounding box center [369, 87] width 6 height 10
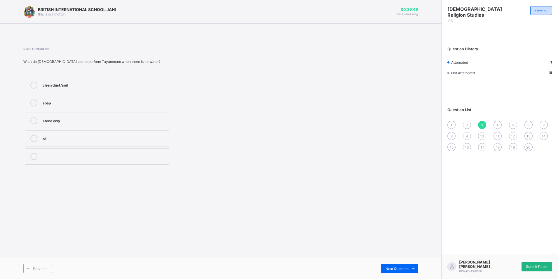
click at [526, 266] on span "Submit Paper" at bounding box center [537, 266] width 22 height 4
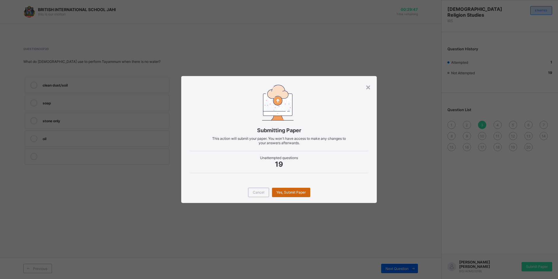
click at [299, 190] on span "Yes, Submit Paper" at bounding box center [290, 192] width 29 height 4
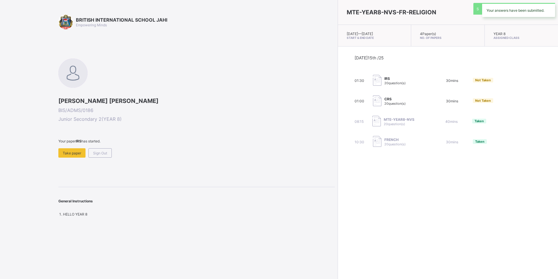
click at [373, 100] on div "CRS 20 question(s)" at bounding box center [402, 101] width 58 height 12
click at [81, 140] on b "IRS" at bounding box center [79, 141] width 6 height 4
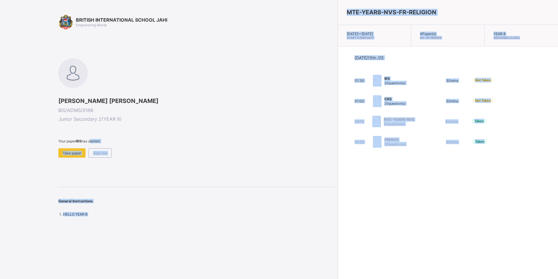
drag, startPoint x: 91, startPoint y: 138, endPoint x: 469, endPoint y: 286, distance: 406.9
click at [469, 278] on html "BRITISH INTERNATIONAL SCHOOL JAHI Empowering Minds CHRISTABEL NGUSETER TOM BIS/…" at bounding box center [279, 139] width 558 height 279
click at [360, 88] on div "Today 15th /25 01:30 IRS 20 question(s) 30 mins Not Taken 01:00 CRS 20 question…" at bounding box center [448, 101] width 187 height 92
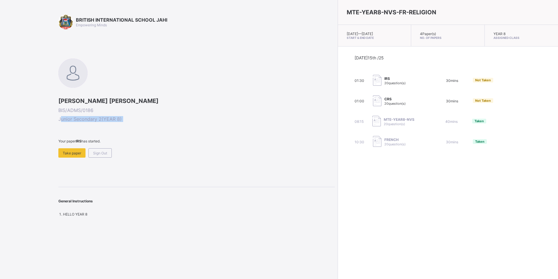
drag, startPoint x: 60, startPoint y: 116, endPoint x: 54, endPoint y: 135, distance: 19.9
click at [54, 135] on div "BRITISH INTERNATIONAL SCHOOL JAHI Empowering Minds CHRISTABEL NGUSETER TOM BIS/…" at bounding box center [167, 139] width 335 height 279
click at [53, 135] on div "BRITISH INTERNATIONAL SCHOOL JAHI Empowering Minds CHRISTABEL NGUSETER TOM BIS/…" at bounding box center [167, 139] width 335 height 279
click at [81, 141] on b "IRS" at bounding box center [79, 141] width 6 height 4
click at [355, 100] on span "01:00" at bounding box center [360, 101] width 10 height 4
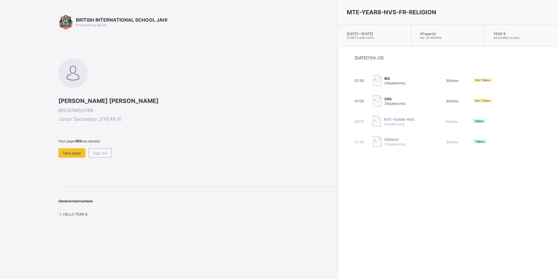
click at [475, 101] on span "Not Taken" at bounding box center [483, 100] width 16 height 4
click at [64, 68] on div at bounding box center [72, 72] width 29 height 29
drag, startPoint x: 53, startPoint y: 175, endPoint x: 66, endPoint y: 144, distance: 33.3
click at [54, 180] on div "BRITISH INTERNATIONAL SCHOOL JAHI Empowering Minds CHRISTABEL NGUSETER TOM BIS/…" at bounding box center [167, 139] width 335 height 279
drag, startPoint x: 66, startPoint y: 152, endPoint x: 65, endPoint y: 156, distance: 4.4
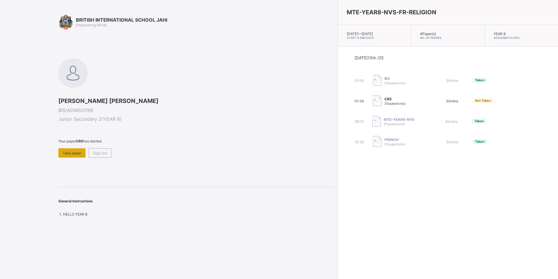
click at [65, 156] on div "Take paper" at bounding box center [71, 152] width 27 height 9
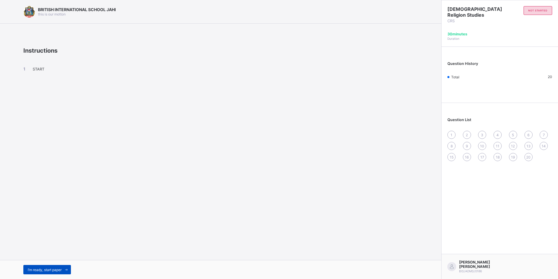
click at [35, 266] on div "I’m ready, start paper" at bounding box center [47, 269] width 48 height 9
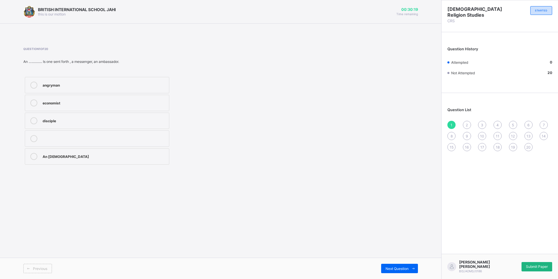
click at [527, 264] on span "Submit Paper" at bounding box center [537, 266] width 22 height 4
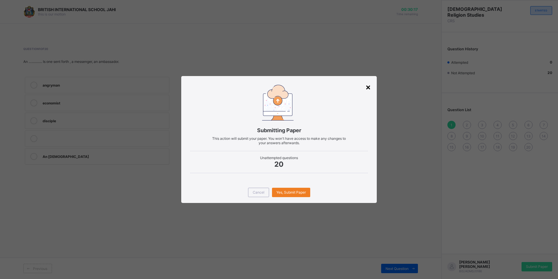
click at [369, 88] on div "×" at bounding box center [369, 87] width 6 height 10
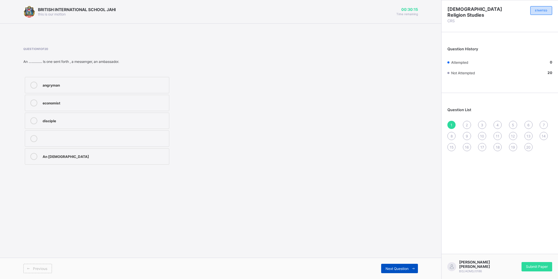
click at [401, 267] on span "Next Question" at bounding box center [397, 268] width 23 height 4
click at [448, 122] on div "1" at bounding box center [452, 125] width 8 height 8
click at [451, 124] on span "1" at bounding box center [452, 125] width 2 height 4
click at [129, 122] on div "disciple" at bounding box center [104, 120] width 123 height 6
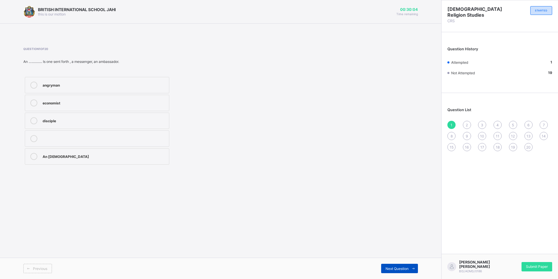
click at [394, 267] on span "Next Question" at bounding box center [397, 268] width 23 height 4
drag, startPoint x: 94, startPoint y: 161, endPoint x: 131, endPoint y: 173, distance: 38.4
click at [104, 165] on div "heal only the hebrews heal only the lepers hope heal the sick" at bounding box center [96, 120] width 147 height 91
click at [147, 155] on div "heal the sick" at bounding box center [104, 156] width 123 height 6
click at [396, 268] on span "Next Question" at bounding box center [397, 268] width 23 height 4
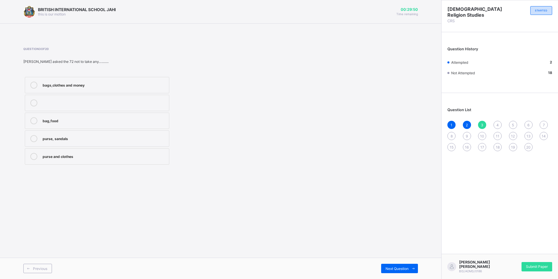
click at [83, 83] on div "bags,clothes and money" at bounding box center [104, 84] width 123 height 6
click at [105, 121] on div "bag,food" at bounding box center [104, 120] width 123 height 6
click at [409, 269] on span at bounding box center [413, 267] width 9 height 9
click at [131, 86] on div "72" at bounding box center [104, 84] width 123 height 6
click at [393, 264] on div "Next Question" at bounding box center [399, 267] width 37 height 9
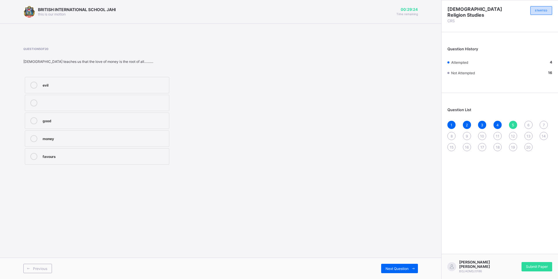
click at [95, 95] on div "evil good money favours" at bounding box center [96, 120] width 147 height 91
click at [95, 98] on label at bounding box center [97, 103] width 145 height 16
click at [96, 84] on div "evil" at bounding box center [104, 84] width 123 height 6
drag, startPoint x: 402, startPoint y: 273, endPoint x: 398, endPoint y: 258, distance: 16.0
click at [401, 265] on div "Next Question" at bounding box center [399, 267] width 37 height 9
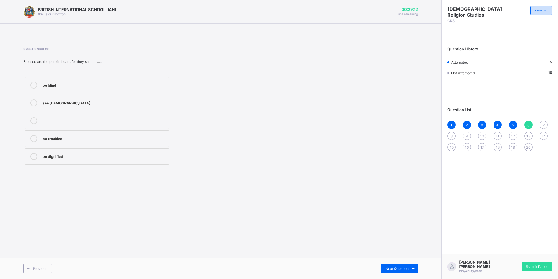
click at [121, 161] on label "be dignified" at bounding box center [97, 156] width 145 height 16
click at [387, 265] on div "Next Question" at bounding box center [399, 267] width 37 height 9
click at [73, 117] on div "favour" at bounding box center [104, 120] width 123 height 6
click at [87, 158] on div "grace" at bounding box center [104, 156] width 123 height 6
click at [399, 264] on div "Next Question" at bounding box center [399, 267] width 37 height 9
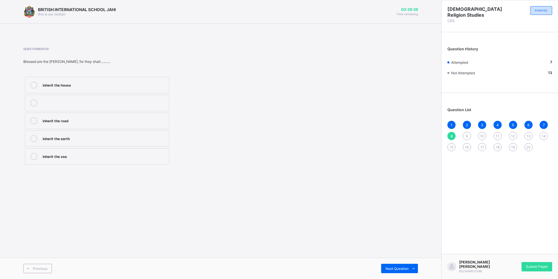
click at [88, 134] on label "inherit the earth" at bounding box center [97, 138] width 145 height 16
click at [389, 264] on div "Previous Next Question" at bounding box center [220, 267] width 441 height 21
click at [408, 269] on span "Next Question" at bounding box center [397, 268] width 23 height 4
click at [62, 88] on div "comforted" at bounding box center [104, 84] width 123 height 7
drag, startPoint x: 378, startPoint y: 271, endPoint x: 390, endPoint y: 267, distance: 12.6
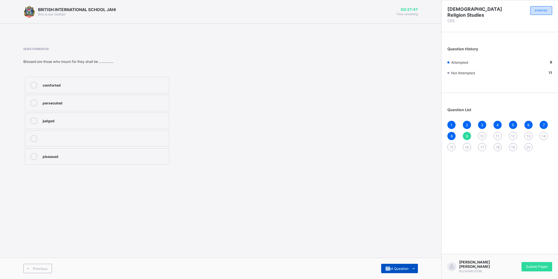
click at [390, 267] on div "Next Question" at bounding box center [319, 267] width 197 height 9
drag, startPoint x: 390, startPoint y: 267, endPoint x: 386, endPoint y: 265, distance: 5.0
click at [386, 265] on div "Next Question" at bounding box center [399, 267] width 37 height 9
click at [54, 118] on div "GOD" at bounding box center [104, 120] width 123 height 6
click at [416, 271] on span at bounding box center [413, 267] width 9 height 9
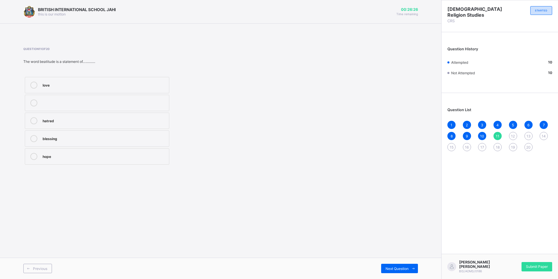
click at [69, 85] on div "love" at bounding box center [104, 84] width 123 height 6
click at [415, 268] on icon at bounding box center [413, 268] width 4 height 4
click at [38, 133] on label "12" at bounding box center [97, 138] width 145 height 16
click at [414, 269] on icon at bounding box center [413, 268] width 4 height 4
click at [55, 128] on label "Judas iscariot" at bounding box center [97, 120] width 145 height 16
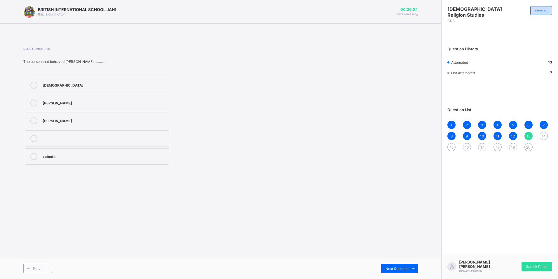
click at [380, 267] on div "Next Question" at bounding box center [319, 267] width 197 height 9
click at [386, 266] on div "Next Question" at bounding box center [399, 267] width 37 height 9
click at [127, 109] on label "4" at bounding box center [97, 103] width 145 height 16
drag, startPoint x: 396, startPoint y: 258, endPoint x: 396, endPoint y: 264, distance: 5.8
click at [396, 264] on div "Previous Next Question" at bounding box center [220, 267] width 441 height 21
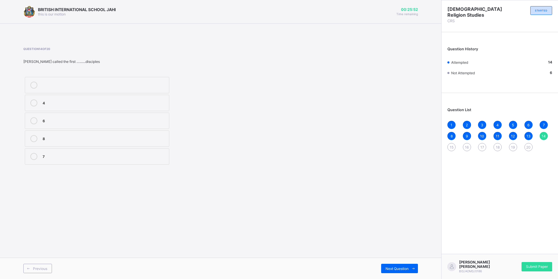
click at [370, 231] on div "BRITISH INTERNATIONAL SCHOOL JAHI this is our motton 00:25:52 Time remaining Qu…" at bounding box center [220, 139] width 441 height 279
click at [392, 269] on span "Next Question" at bounding box center [397, 268] width 23 height 4
drag, startPoint x: 33, startPoint y: 154, endPoint x: 65, endPoint y: 149, distance: 32.3
click at [65, 149] on label "disciple" at bounding box center [97, 156] width 145 height 16
click at [75, 157] on div "disciple" at bounding box center [104, 156] width 123 height 6
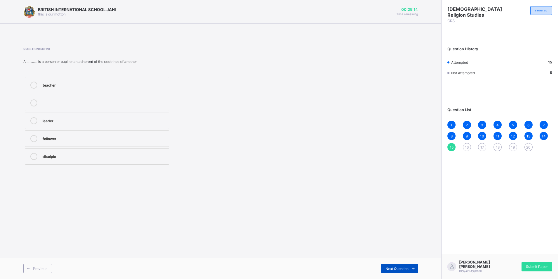
click at [409, 269] on span at bounding box center [413, 267] width 9 height 9
click at [67, 124] on div "turn stone to bread" at bounding box center [104, 120] width 123 height 7
click at [389, 267] on span "Next Question" at bounding box center [397, 268] width 23 height 4
click at [63, 123] on div "40" at bounding box center [104, 120] width 123 height 7
click at [408, 265] on div "Previous Next Question" at bounding box center [220, 267] width 441 height 21
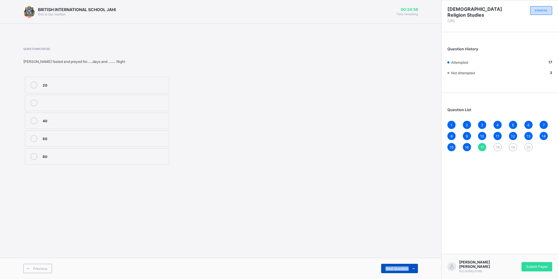
click at [394, 268] on span "Next Question" at bounding box center [397, 268] width 23 height 4
click at [88, 88] on div "Temptation" at bounding box center [104, 84] width 123 height 7
click at [394, 266] on span "Next Question" at bounding box center [397, 268] width 23 height 4
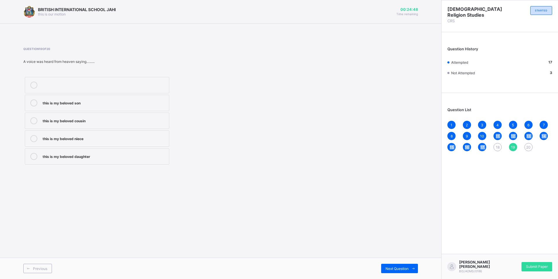
drag, startPoint x: 496, startPoint y: 141, endPoint x: 496, endPoint y: 145, distance: 4.4
click at [496, 145] on div "1 2 3 4 5 6 7 8 9 10 11 12 13 14 15 16 17 18 19 20" at bounding box center [500, 136] width 105 height 30
drag, startPoint x: 496, startPoint y: 145, endPoint x: 495, endPoint y: 150, distance: 5.4
click at [495, 150] on div "1 2 3 4 5 6 7 8 9 10 11 12 13 14 15 16 17 18 19 20" at bounding box center [500, 136] width 105 height 30
click at [496, 148] on span "18" at bounding box center [498, 147] width 4 height 4
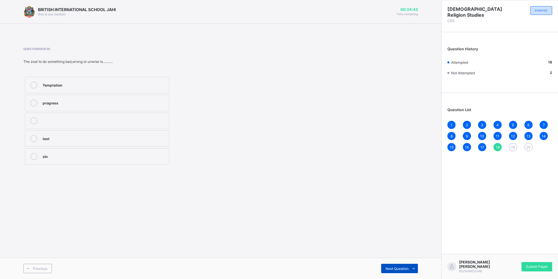
click at [413, 268] on icon at bounding box center [413, 268] width 4 height 4
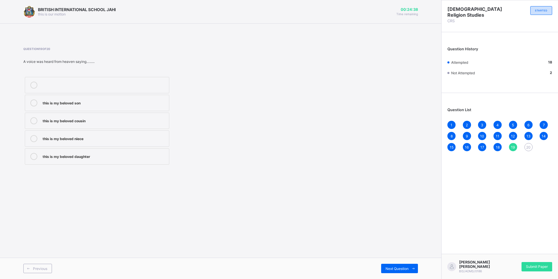
drag, startPoint x: 148, startPoint y: 101, endPoint x: 152, endPoint y: 105, distance: 5.4
click at [146, 102] on div "this is my beloved son" at bounding box center [104, 102] width 123 height 6
click at [418, 266] on div "Previous Next Question" at bounding box center [220, 267] width 441 height 21
click at [396, 271] on div "Next Question" at bounding box center [399, 267] width 37 height 9
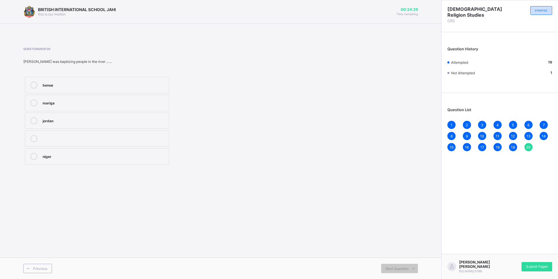
click at [60, 121] on div "jordan" at bounding box center [104, 120] width 123 height 6
click at [469, 145] on div "16" at bounding box center [467, 147] width 8 height 8
click at [529, 142] on div "1 2 3 4 5 6 7 8 9 10 11 12 13 14 15 16 17 18 19 20" at bounding box center [500, 136] width 105 height 30
click at [537, 263] on div "Submit Paper" at bounding box center [537, 266] width 31 height 9
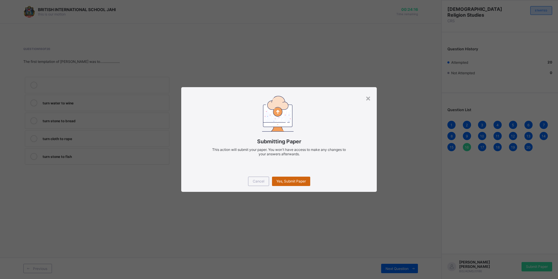
click at [309, 178] on div "Yes, Submit Paper" at bounding box center [291, 180] width 38 height 9
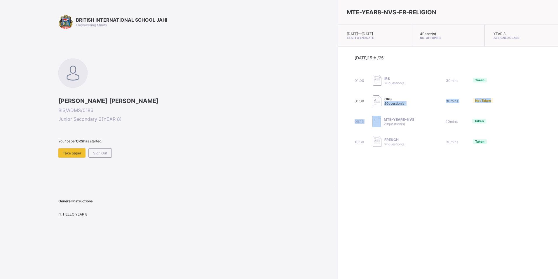
drag, startPoint x: 332, startPoint y: 122, endPoint x: 333, endPoint y: 119, distance: 3.1
click at [355, 119] on div "Today 15th /25 01:00 IRS 20 question(s) 30 mins Taken 01:30 CRS 20 question(s) …" at bounding box center [448, 101] width 187 height 92
drag, startPoint x: 333, startPoint y: 119, endPoint x: 357, endPoint y: 152, distance: 40.5
click at [357, 152] on div "Today 15th /25 01:00 IRS 20 question(s) 30 mins Taken 01:30 CRS 20 question(s) …" at bounding box center [448, 101] width 220 height 110
click at [108, 154] on div "Sign Out" at bounding box center [99, 152] width 23 height 9
